Goal: Task Accomplishment & Management: Use online tool/utility

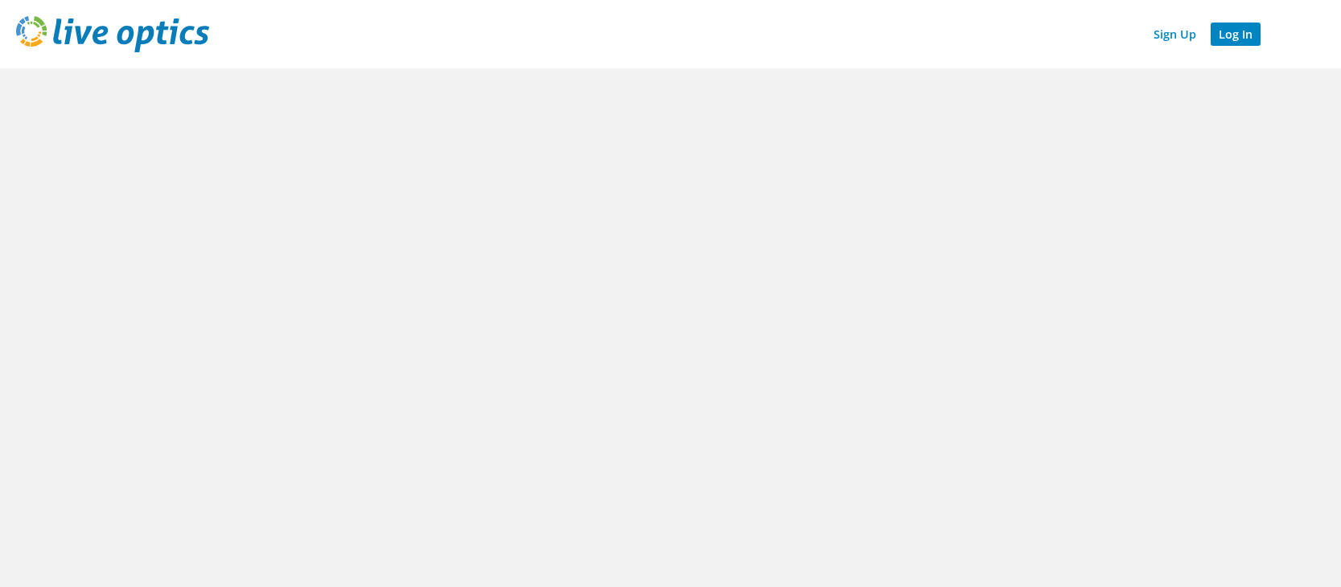
click at [1228, 32] on link "Log In" at bounding box center [1236, 34] width 50 height 23
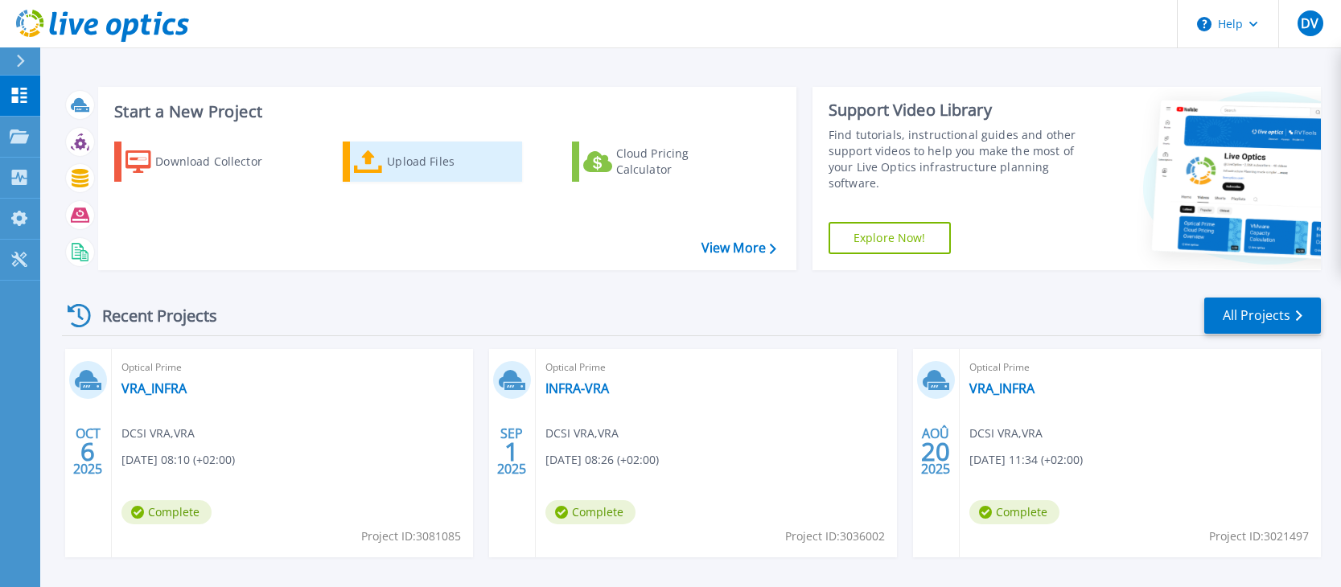
click at [443, 167] on div "Upload Files" at bounding box center [451, 162] width 129 height 32
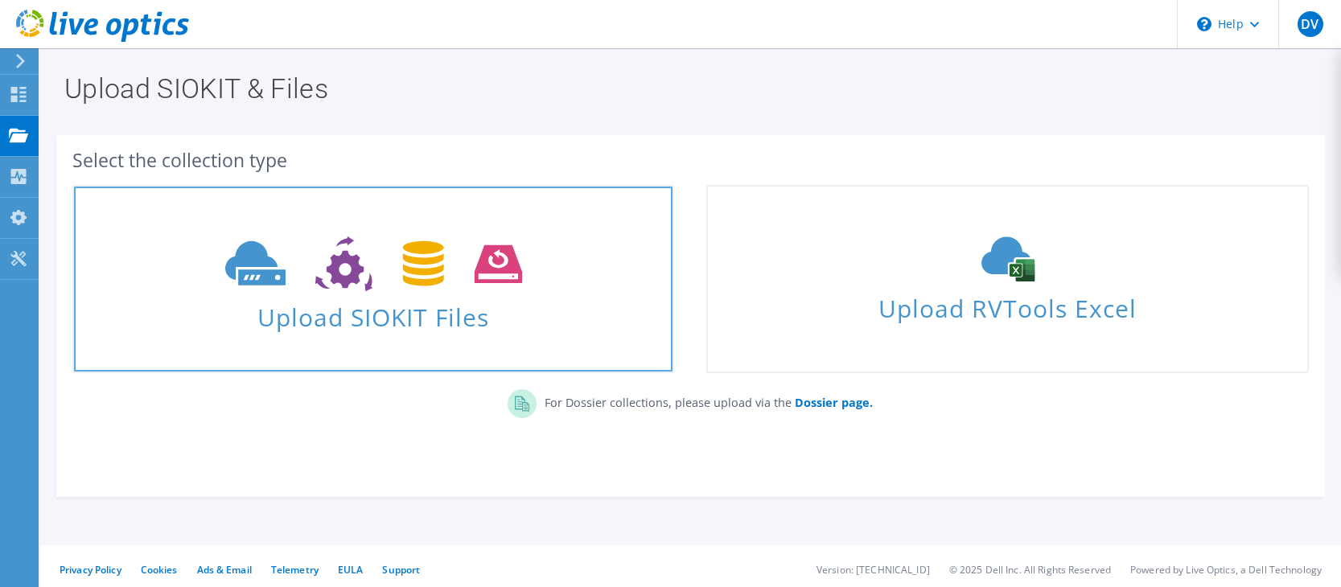
click at [569, 297] on span "Upload SIOKIT Files" at bounding box center [373, 312] width 599 height 35
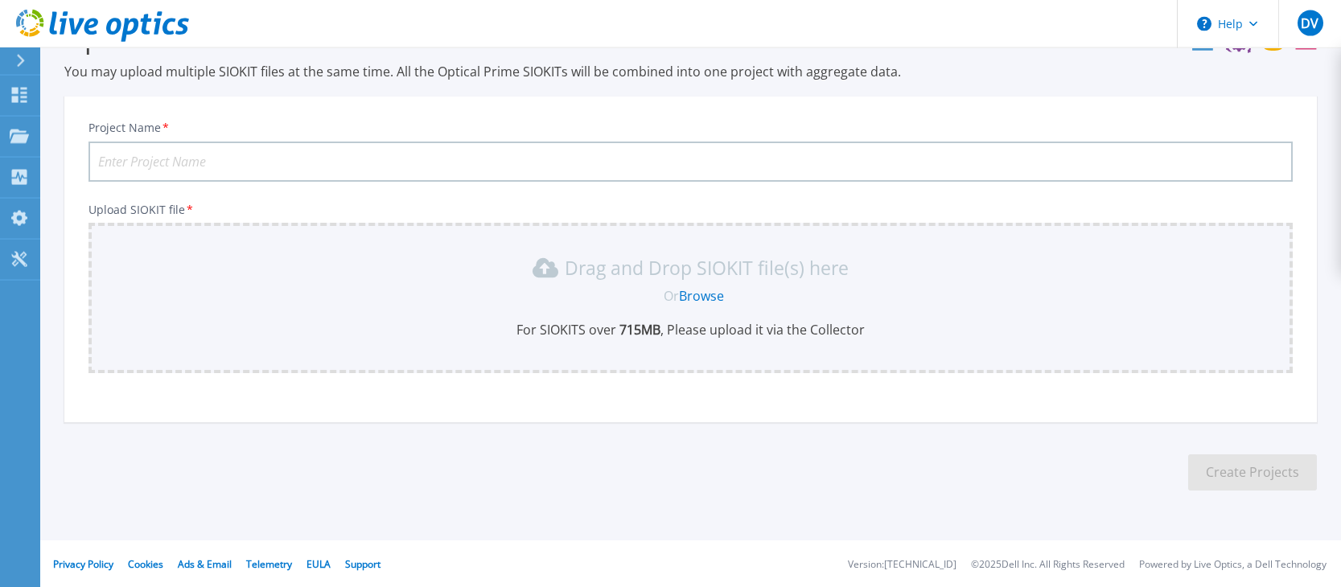
scroll to position [53, 0]
click at [353, 174] on input "Project Name *" at bounding box center [691, 161] width 1205 height 40
type input "SRMRO-FICHIER04-STECH"
click at [699, 290] on link "Browse" at bounding box center [701, 295] width 45 height 18
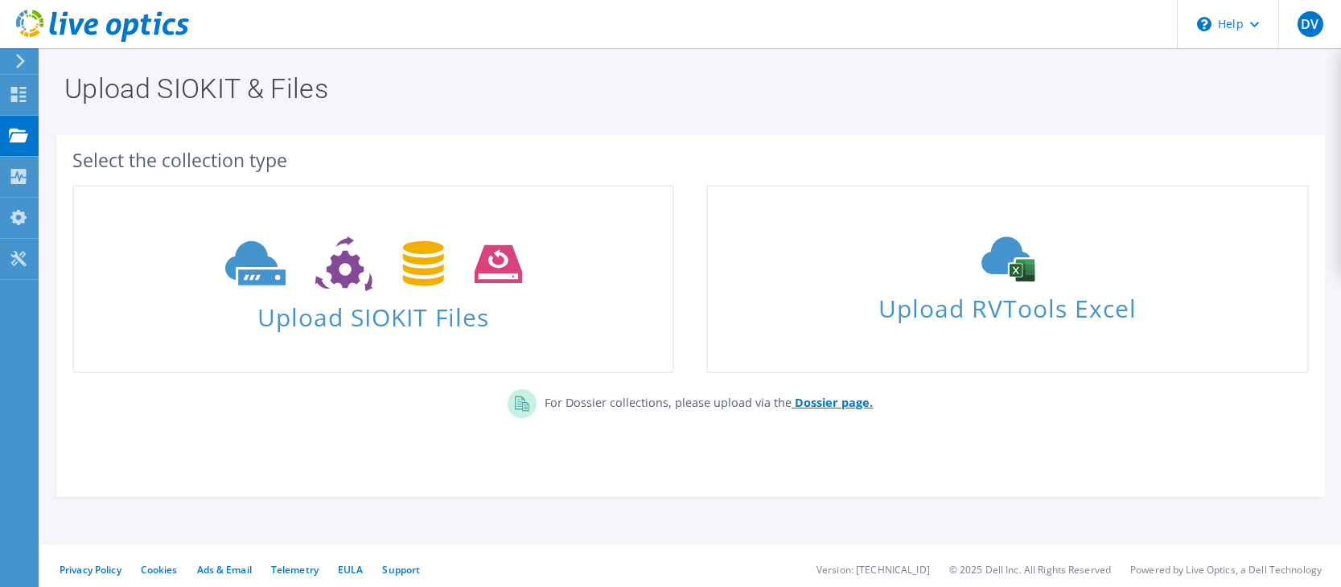
click at [852, 406] on b "Dossier page." at bounding box center [834, 402] width 78 height 15
